Goal: Information Seeking & Learning: Learn about a topic

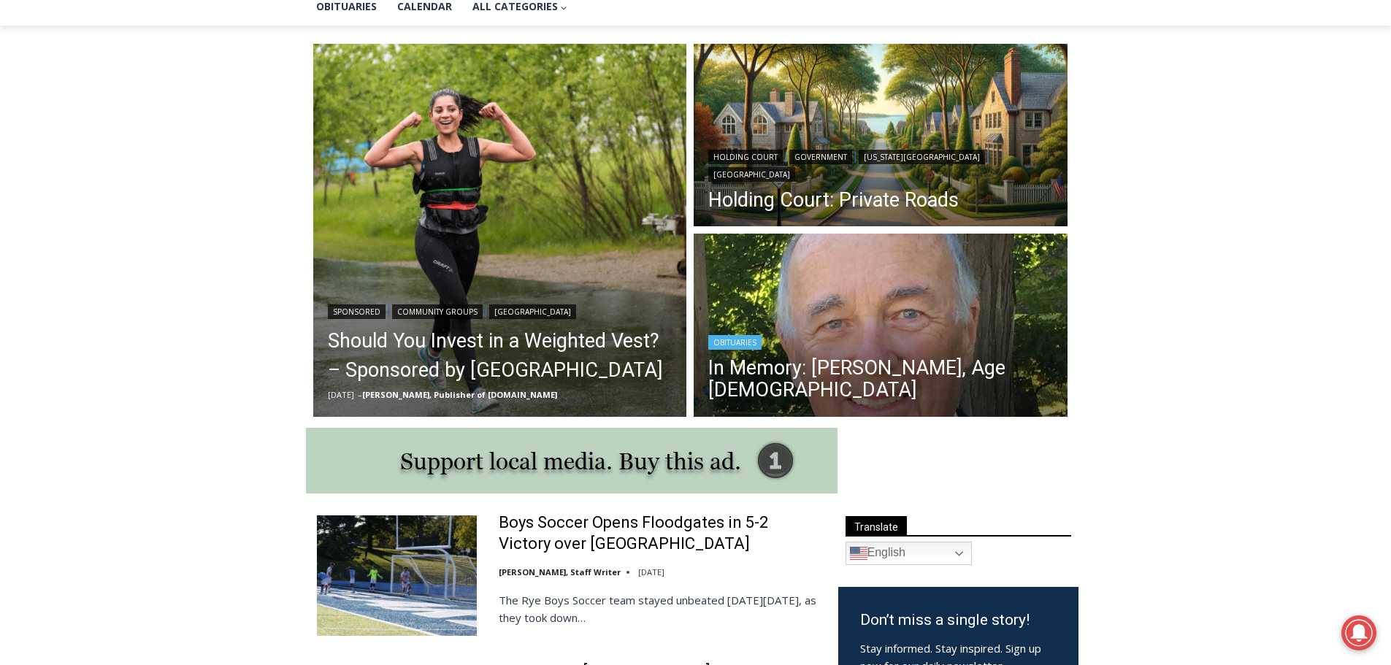
scroll to position [365, 0]
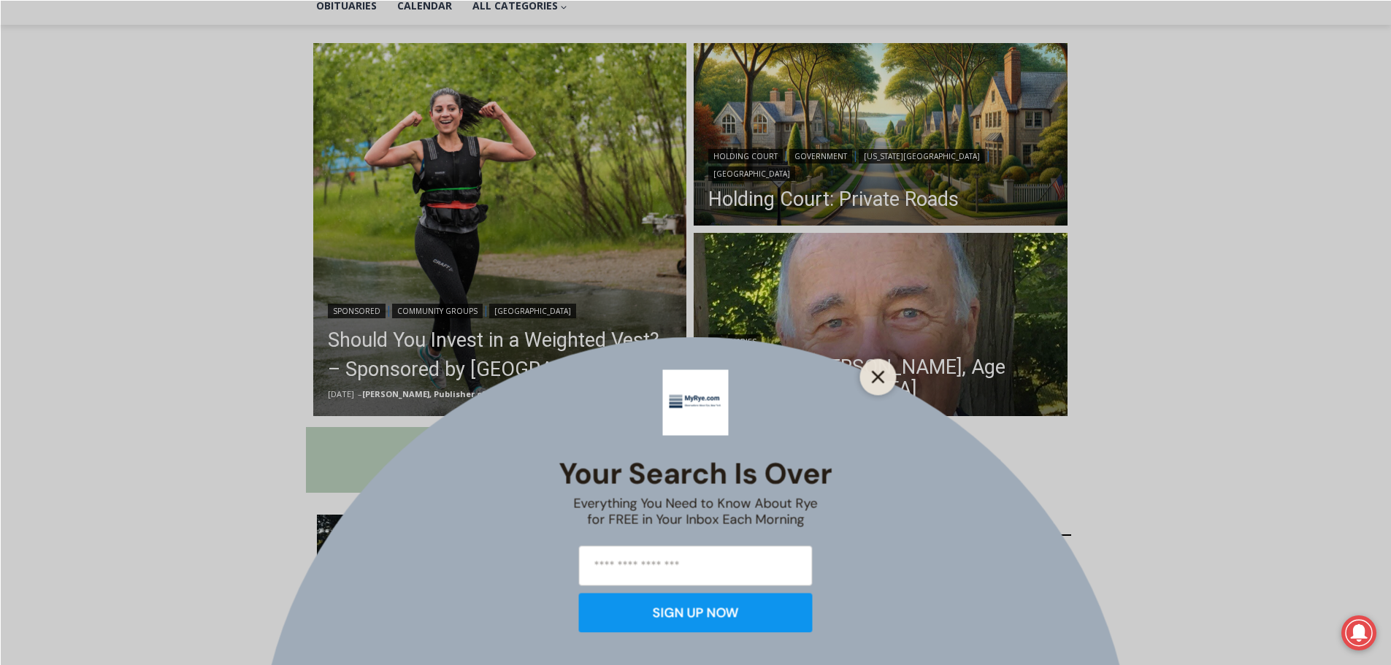
click at [881, 375] on line "Close" at bounding box center [877, 377] width 10 height 10
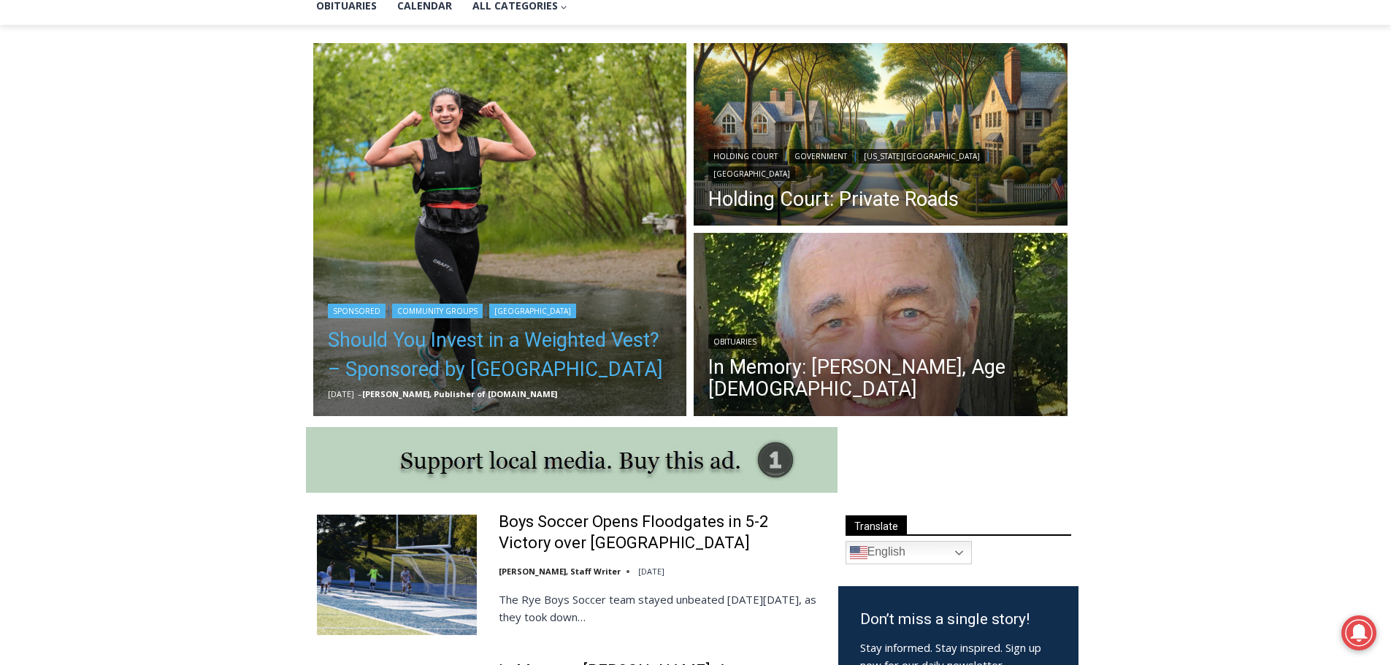
click at [553, 341] on link "Should You Invest in a Weighted Vest? – Sponsored by White Plains Hospital" at bounding box center [500, 355] width 345 height 58
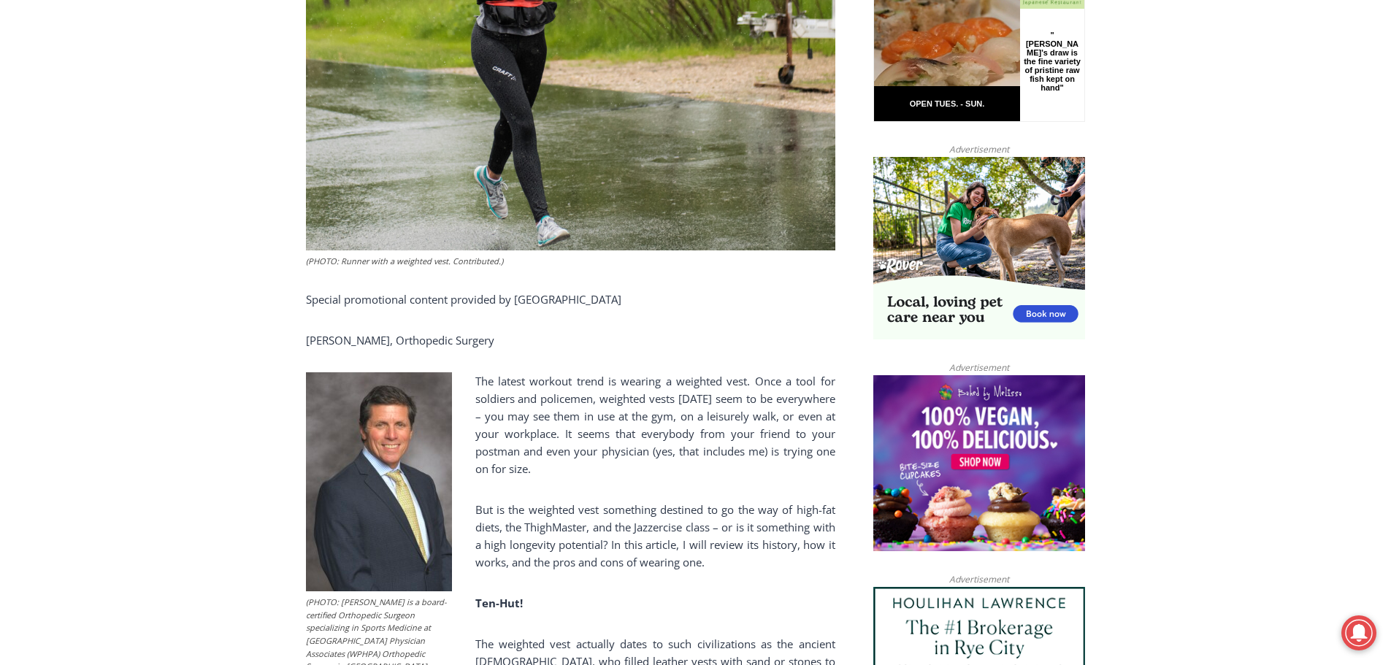
scroll to position [701, 0]
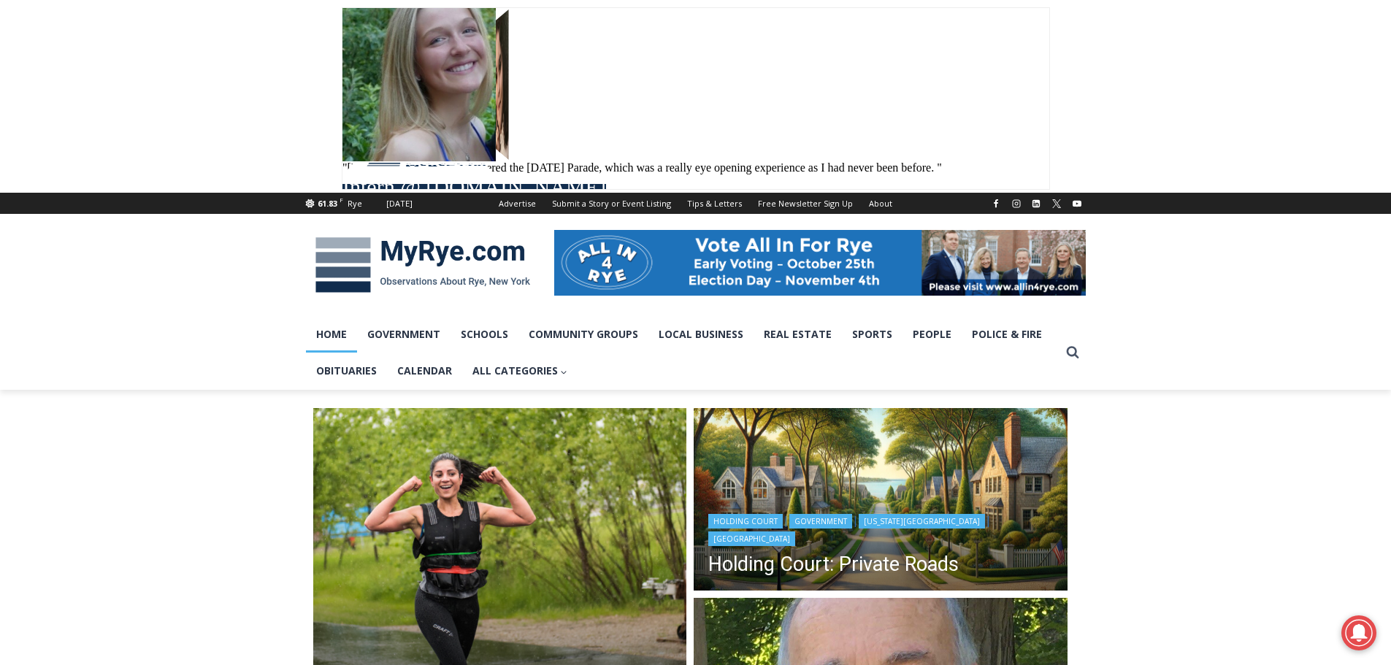
click at [870, 502] on img "Read More Holding Court: Private Roads" at bounding box center [881, 501] width 374 height 187
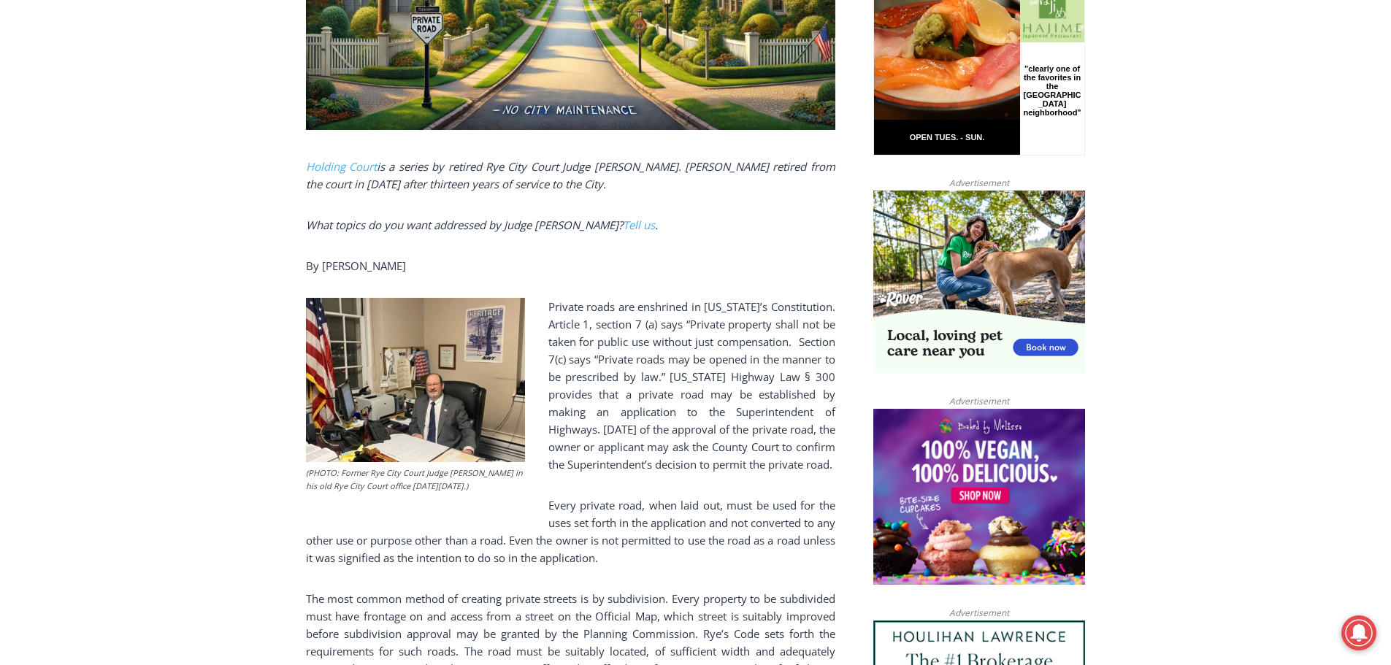
scroll to position [803, 0]
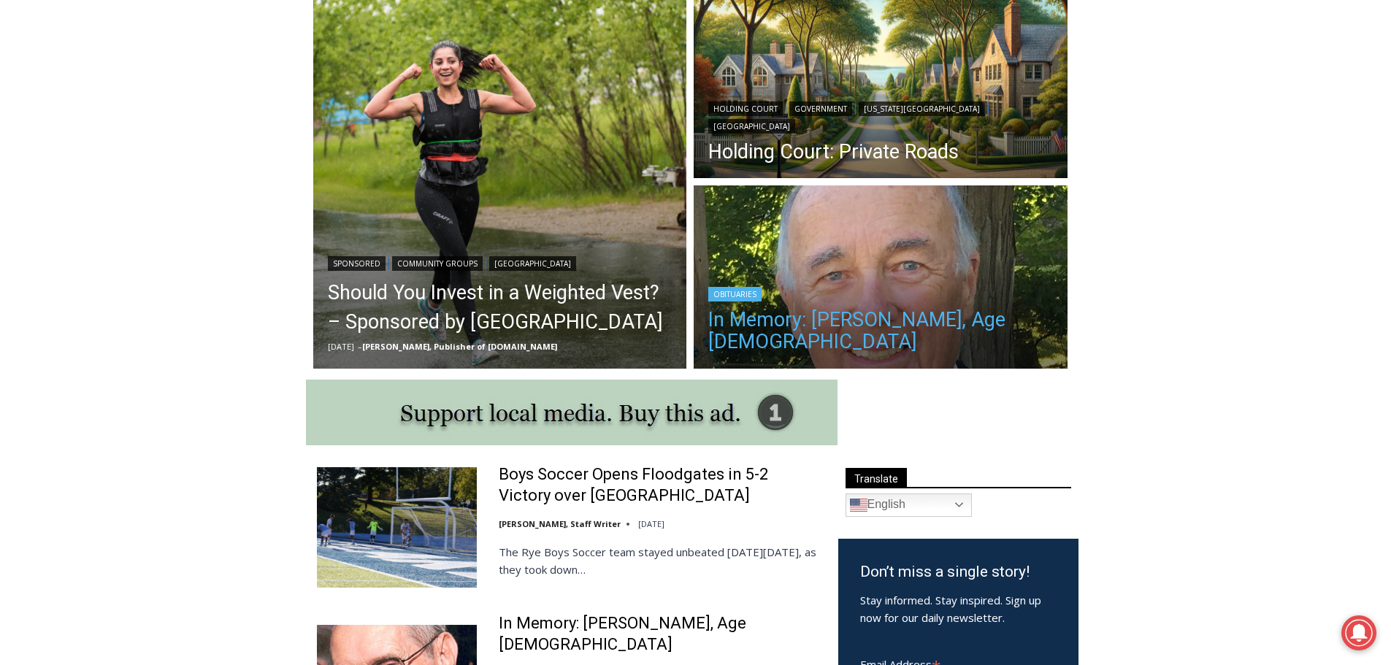
click at [883, 317] on link "In Memory: [PERSON_NAME], Age [DEMOGRAPHIC_DATA]" at bounding box center [880, 331] width 345 height 44
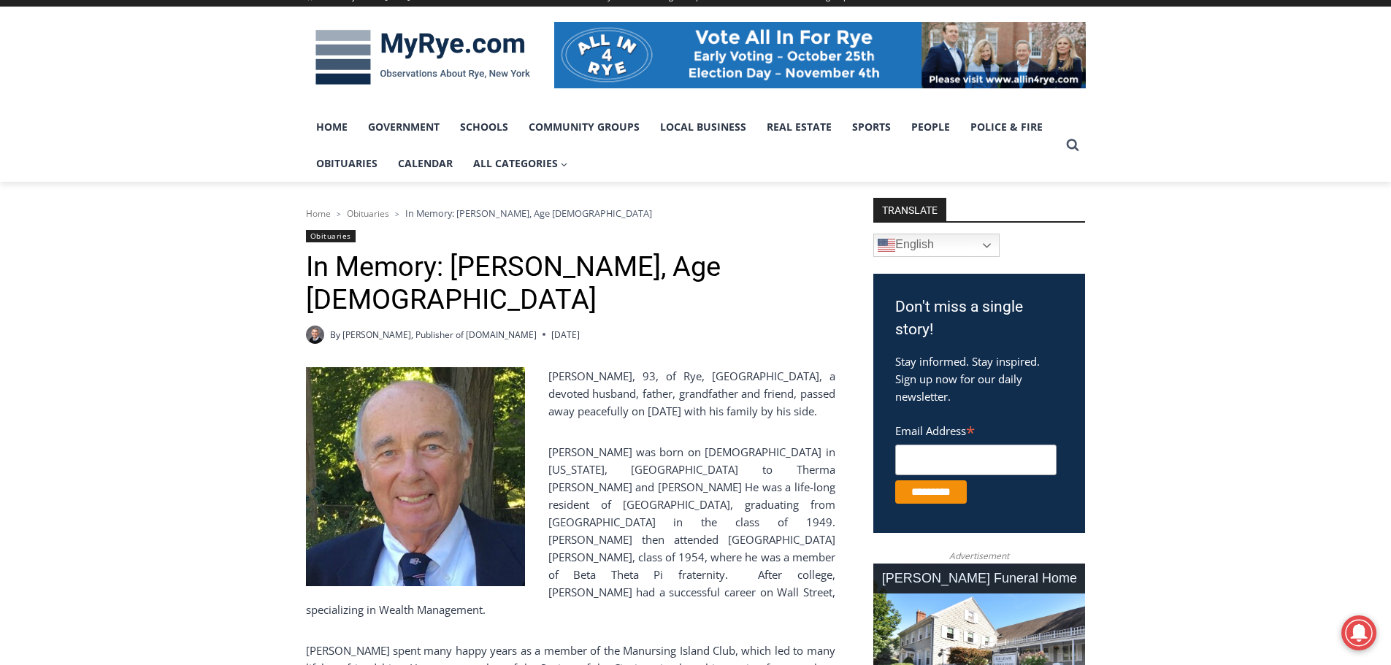
scroll to position [146, 0]
